Goal: Submit feedback/report problem

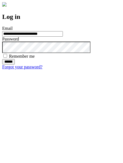
click at [15, 65] on input "******" at bounding box center [8, 61] width 13 height 5
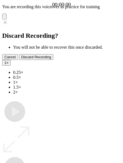
type input "**********"
